Goal: Find specific page/section: Find specific page/section

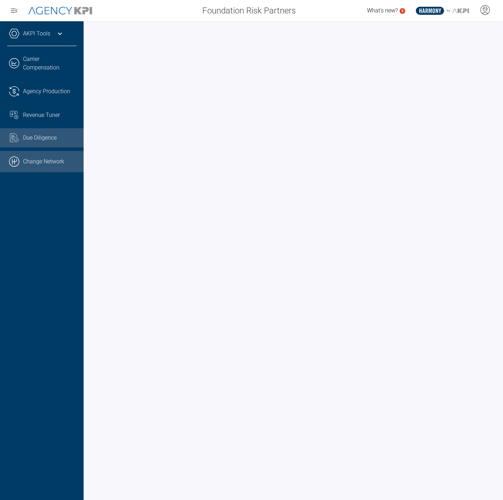
click at [60, 165] on link ".cls-1{fill:none;stroke:#000;stroke-linecap:round;stroke-linejoin:round;stroke-…" at bounding box center [42, 161] width 84 height 21
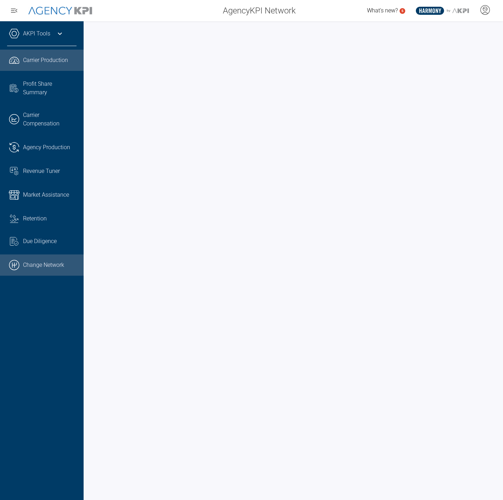
click at [45, 268] on link ".cls-1{fill:none;stroke:#000;stroke-linecap:round;stroke-linejoin:round;stroke-…" at bounding box center [42, 265] width 84 height 21
